Goal: Transaction & Acquisition: Purchase product/service

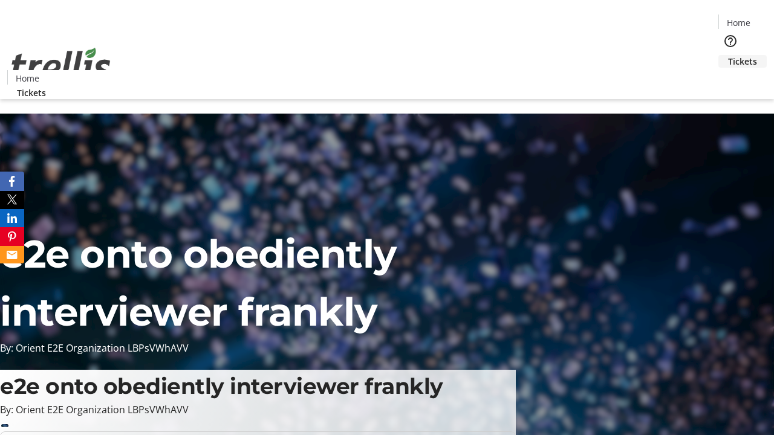
click at [728, 55] on span "Tickets" at bounding box center [742, 61] width 29 height 13
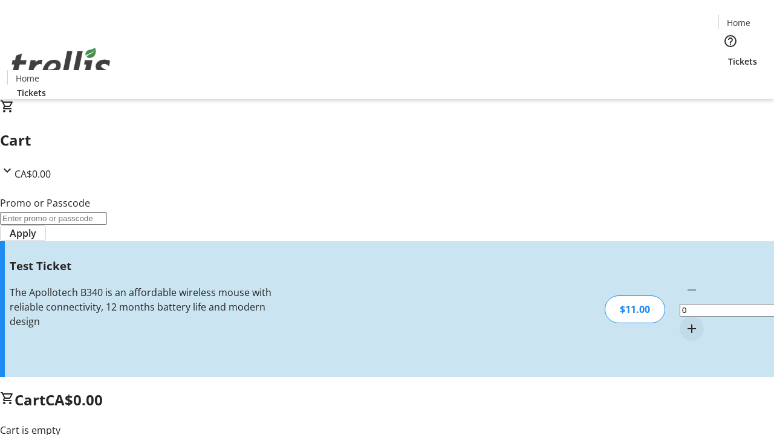
click at [684, 322] on mat-icon "Increment by one" at bounding box center [691, 329] width 15 height 15
type input "1"
type input "UNLOCK"
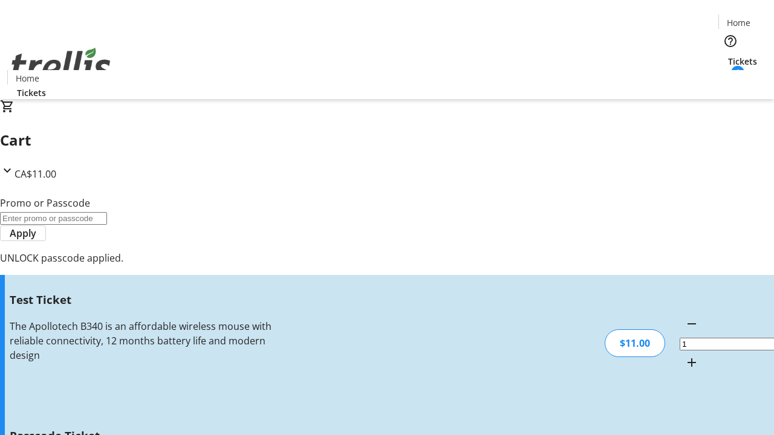
type input "5"
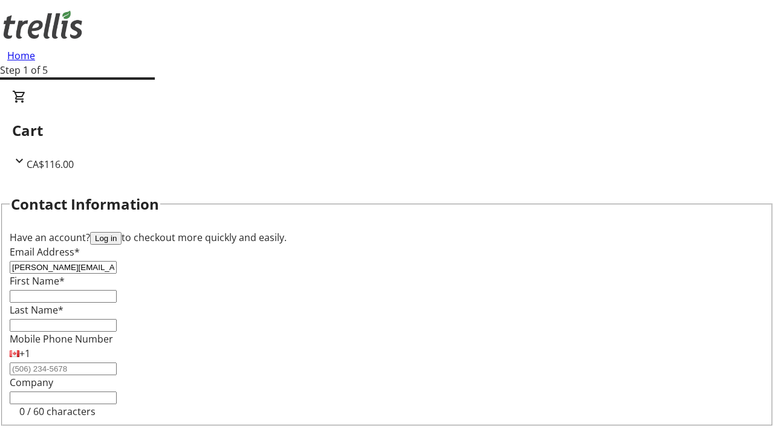
type input "[PERSON_NAME][EMAIL_ADDRESS][DOMAIN_NAME]"
type input "[PERSON_NAME]"
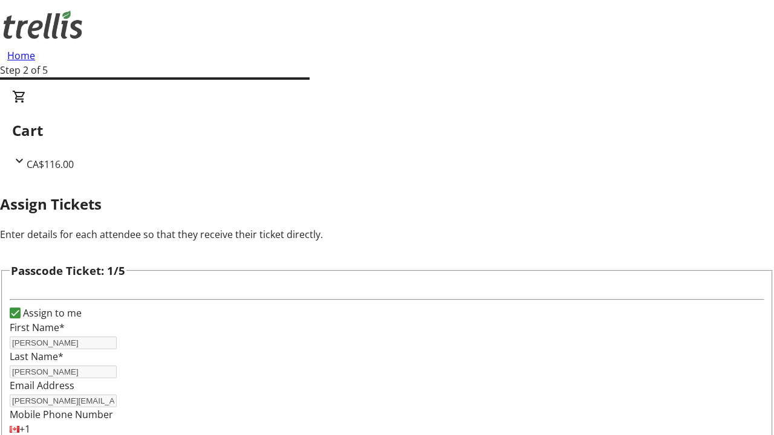
type input "Ova"
type input "[PERSON_NAME]"
type input "Waters"
type input "[PERSON_NAME]"
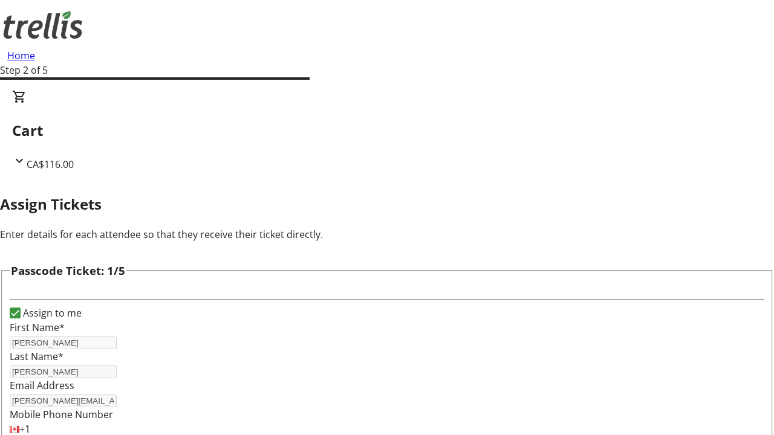
type input "[PERSON_NAME]"
checkbox input "true"
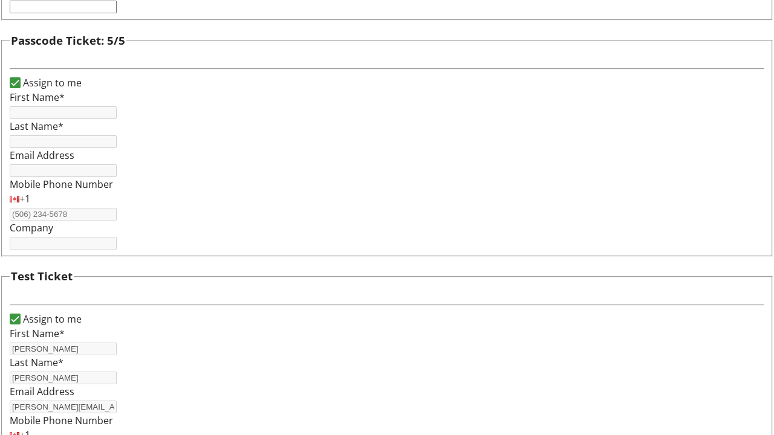
type input "[PERSON_NAME]"
type input "[PERSON_NAME][EMAIL_ADDRESS][DOMAIN_NAME]"
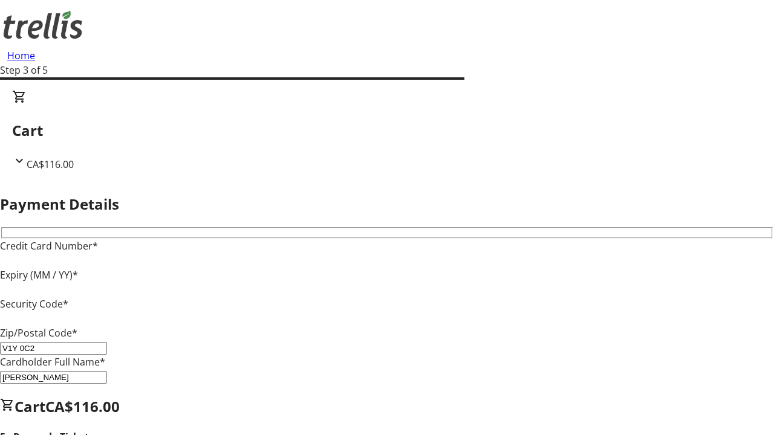
type input "V1Y 0C2"
